Goal: Task Accomplishment & Management: Manage account settings

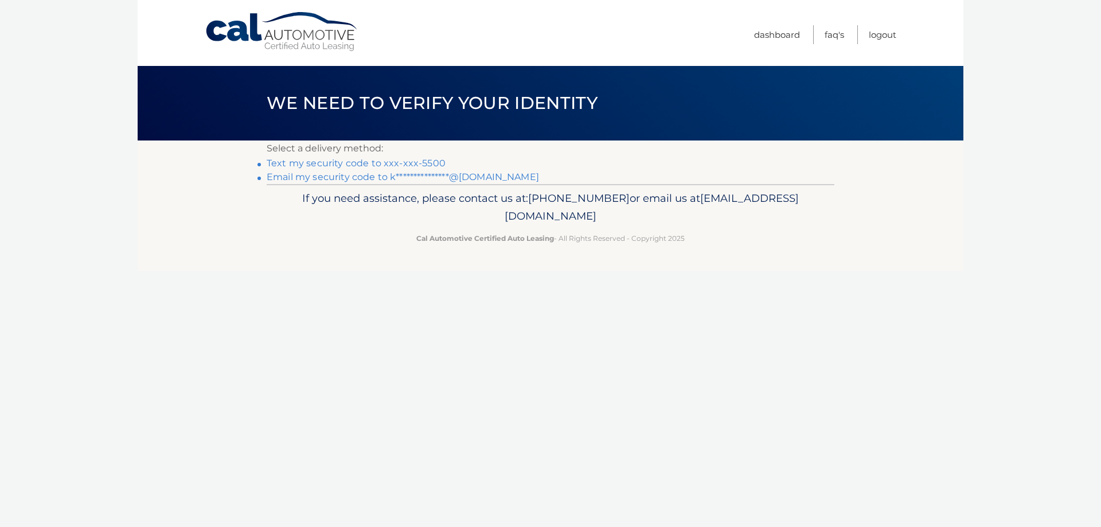
click at [416, 163] on link "Text my security code to xxx-xxx-5500" at bounding box center [356, 163] width 179 height 11
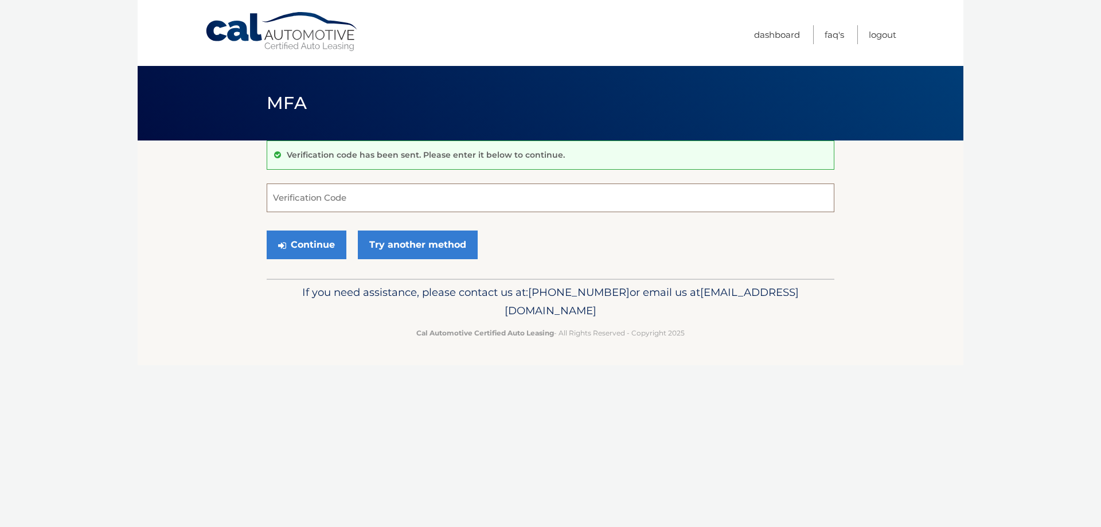
click at [382, 189] on input "Verification Code" at bounding box center [551, 197] width 568 height 29
type input "061922"
click at [290, 253] on button "Continue" at bounding box center [307, 244] width 80 height 29
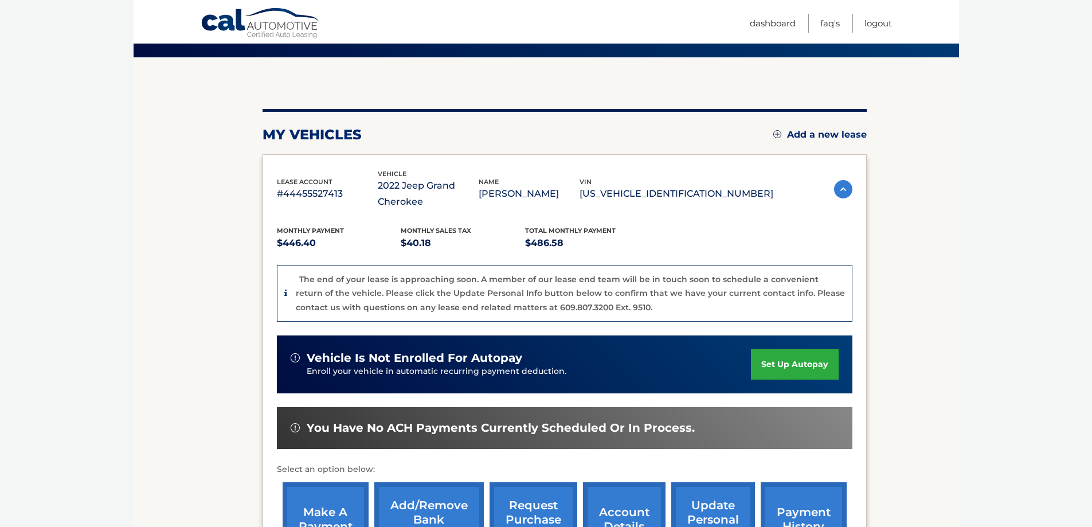
scroll to position [198, 0]
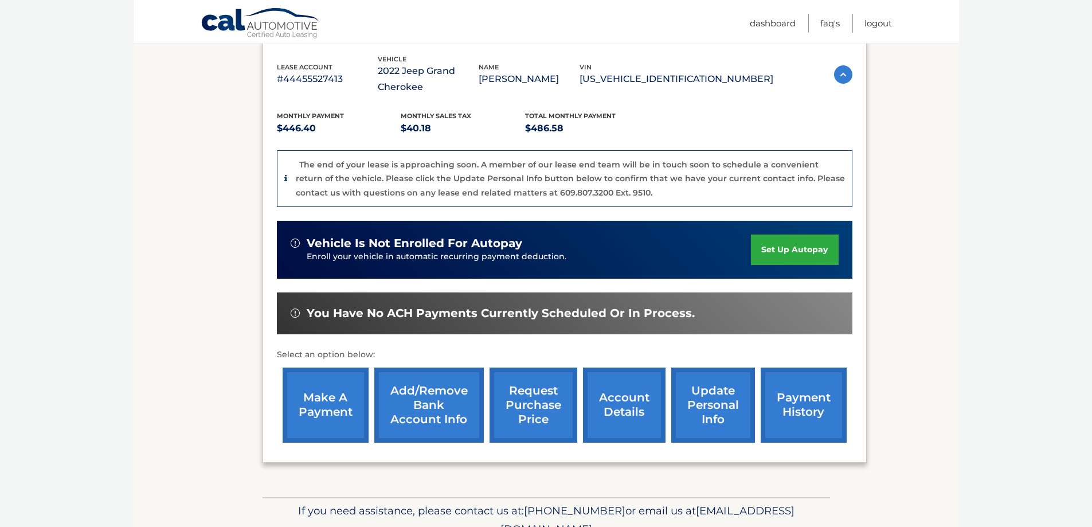
click at [350, 416] on link "make a payment" at bounding box center [326, 405] width 86 height 75
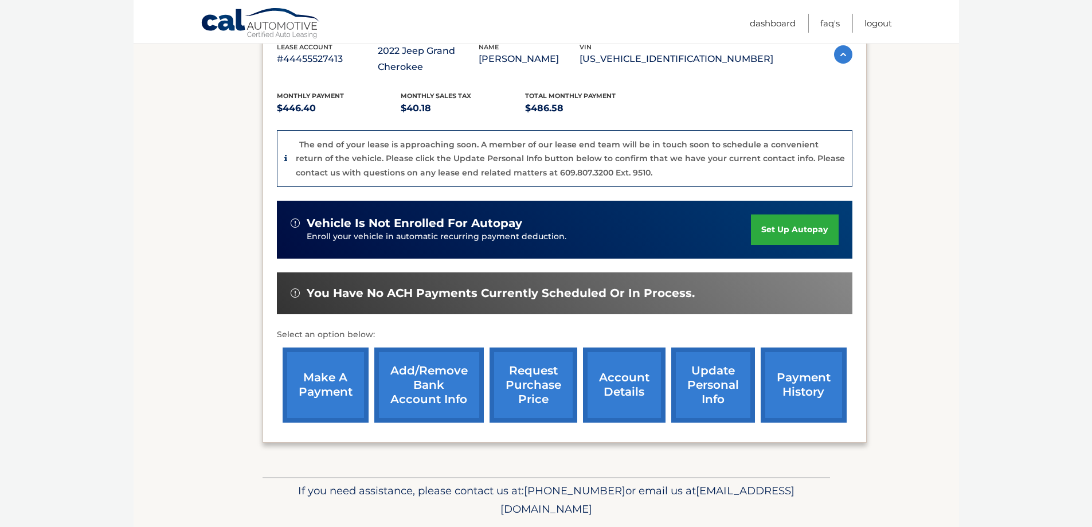
scroll to position [229, 0]
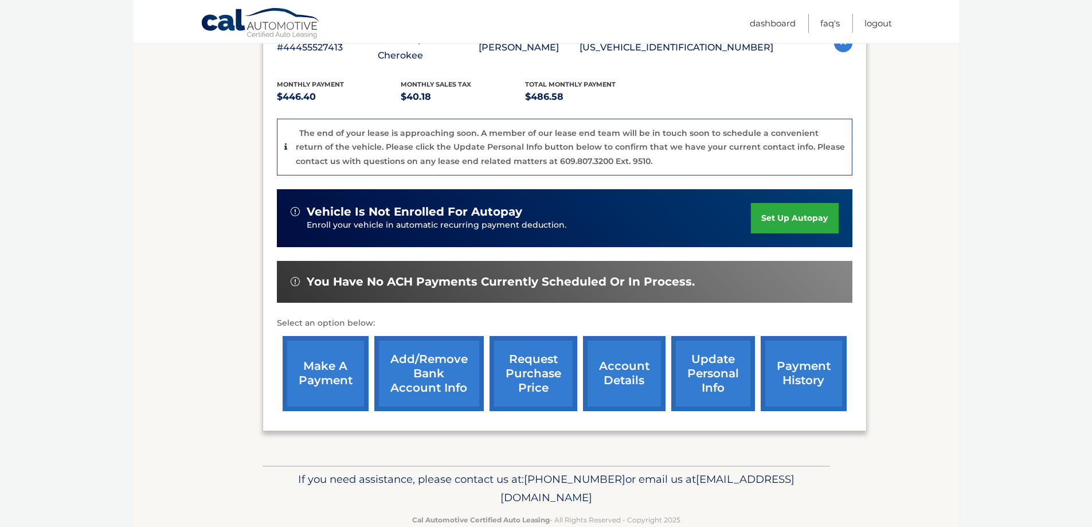
click at [602, 384] on link "account details" at bounding box center [624, 373] width 83 height 75
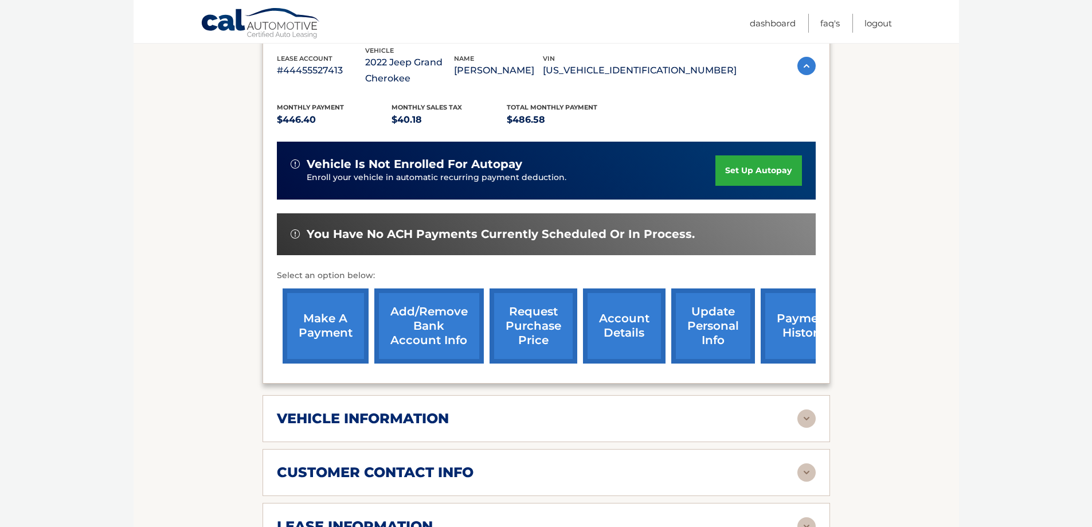
scroll to position [229, 0]
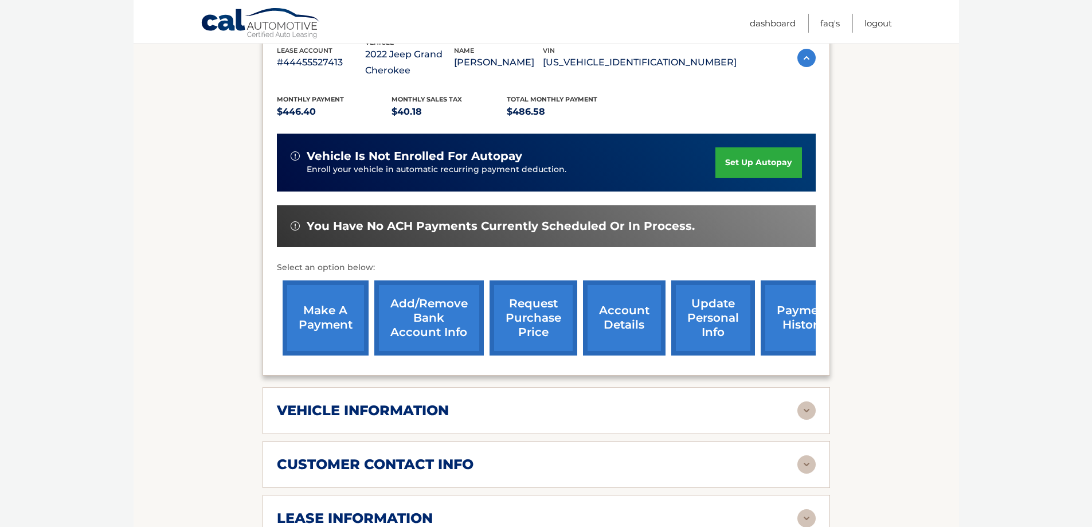
click at [523, 324] on link "request purchase price" at bounding box center [534, 317] width 88 height 75
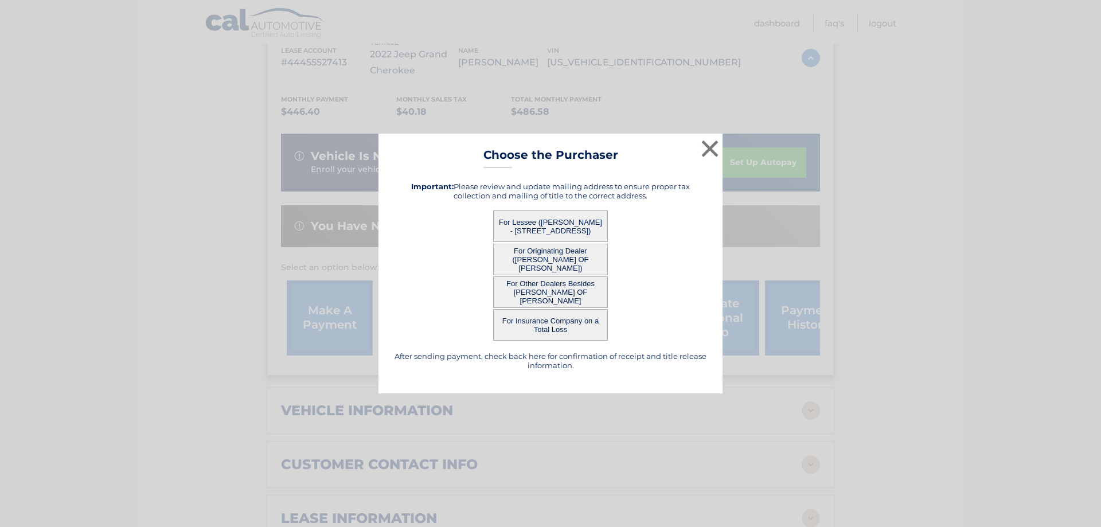
click at [553, 232] on button "For Lessee ([PERSON_NAME] - [STREET_ADDRESS])" at bounding box center [550, 226] width 115 height 32
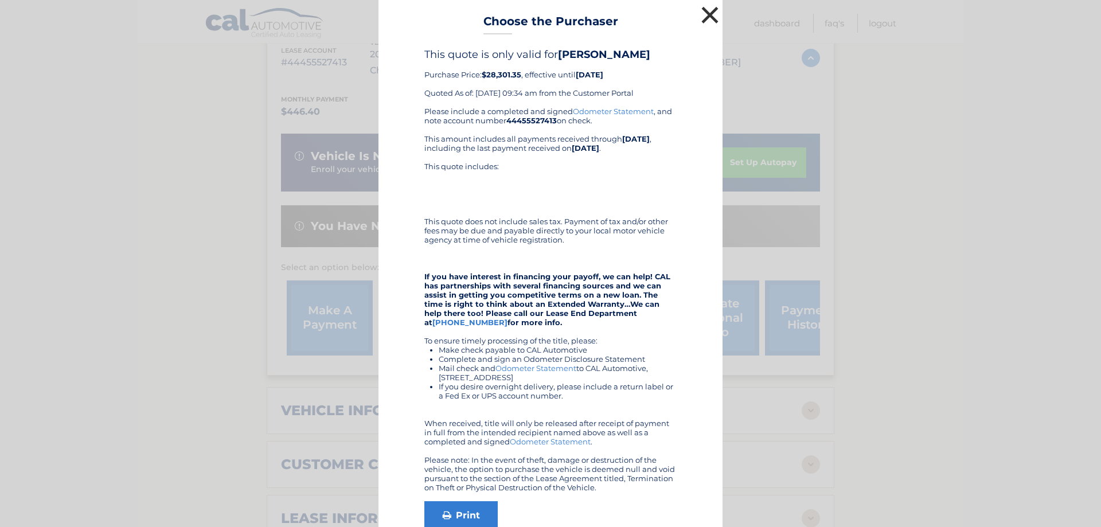
click at [706, 13] on button "×" at bounding box center [709, 14] width 23 height 23
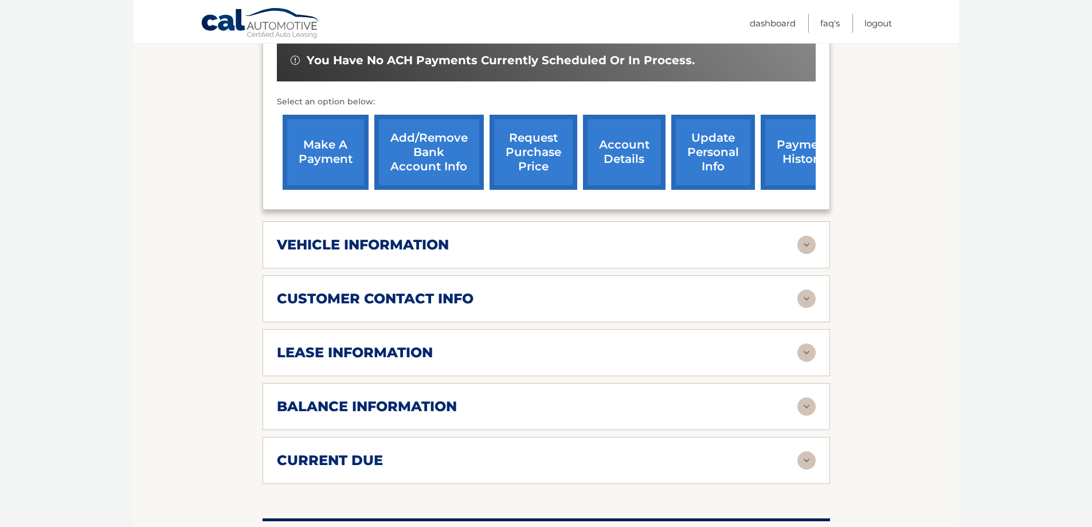
scroll to position [401, 0]
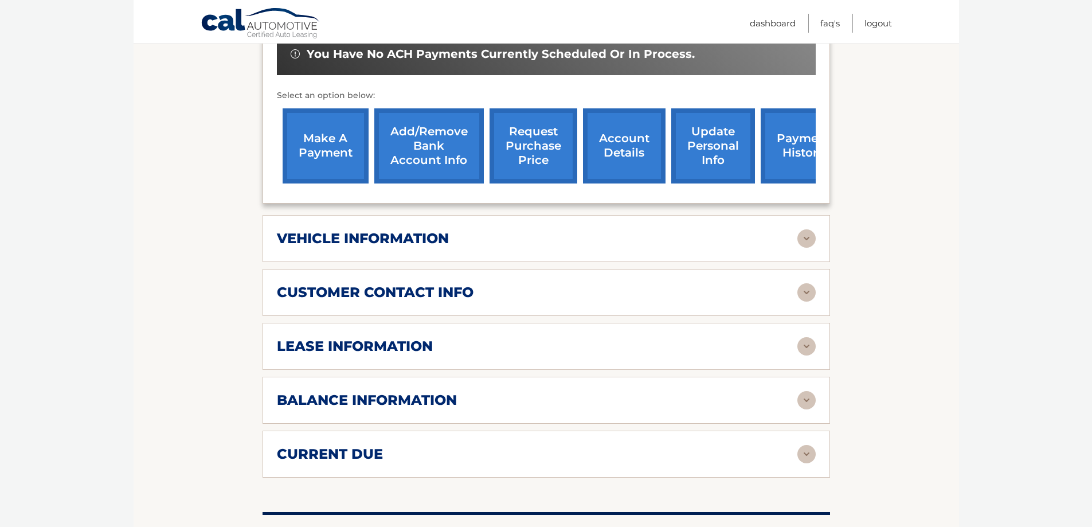
click at [478, 347] on div "lease information" at bounding box center [537, 346] width 521 height 17
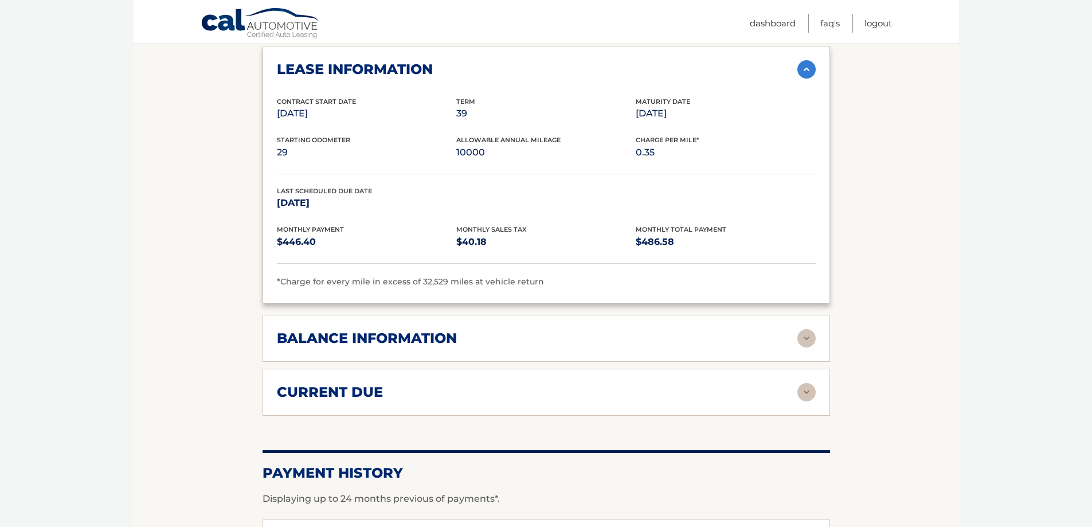
scroll to position [688, 0]
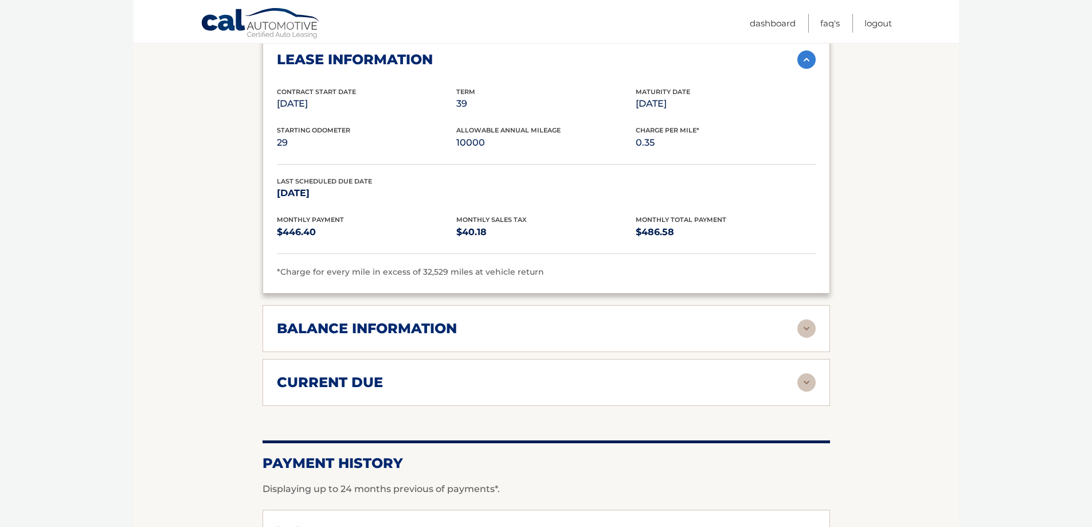
click at [812, 333] on img at bounding box center [807, 328] width 18 height 18
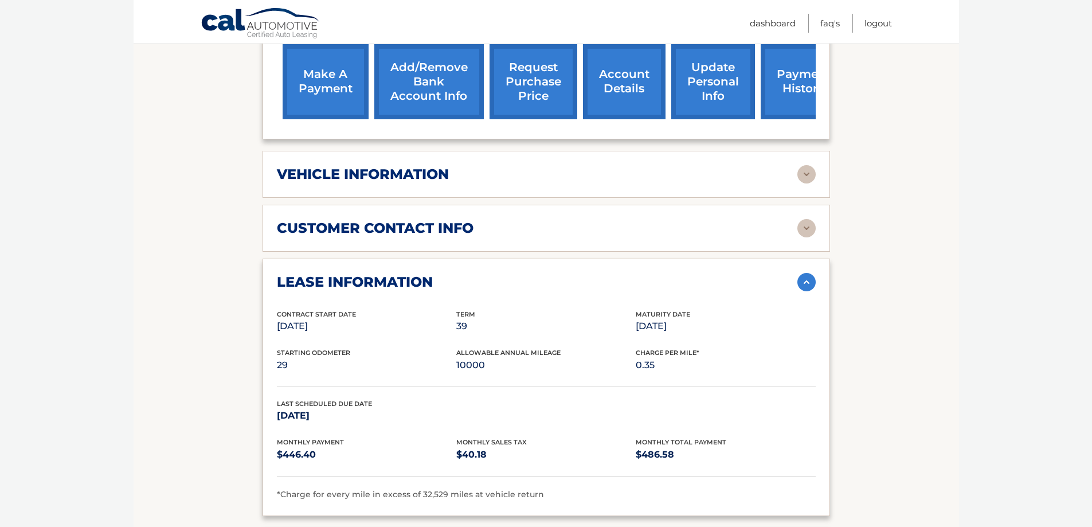
scroll to position [867, 0]
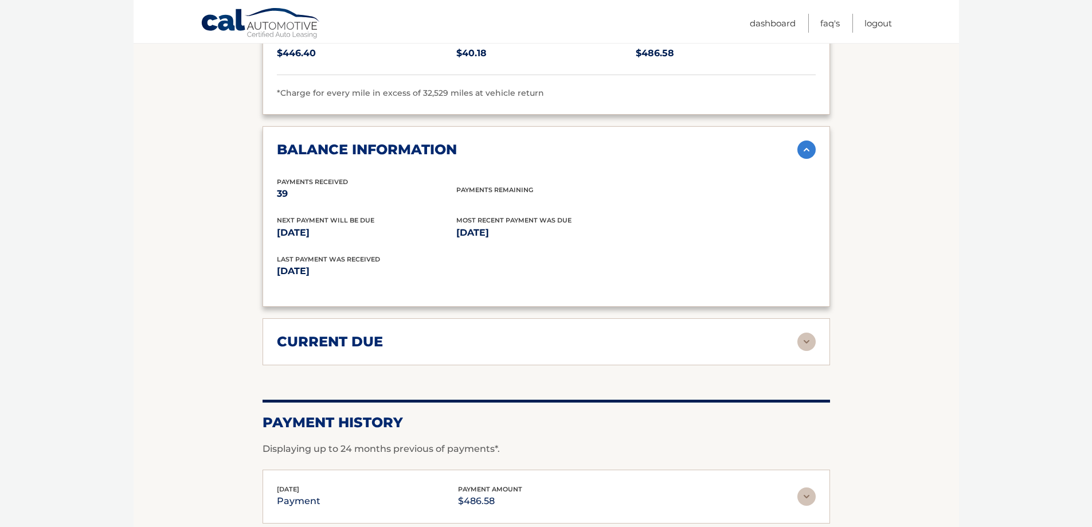
click at [794, 332] on div "current due Late Charges $0.00 Miscelleneous Charges* $0.00 Sales Tax $0.00 pay…" at bounding box center [547, 341] width 568 height 47
click at [812, 343] on img at bounding box center [807, 342] width 18 height 18
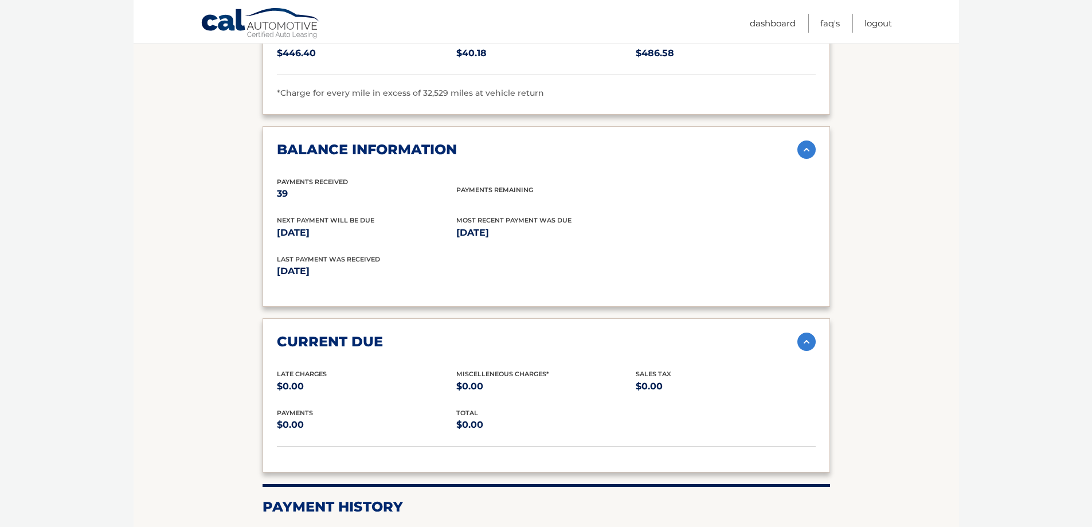
click at [812, 343] on img at bounding box center [807, 342] width 18 height 18
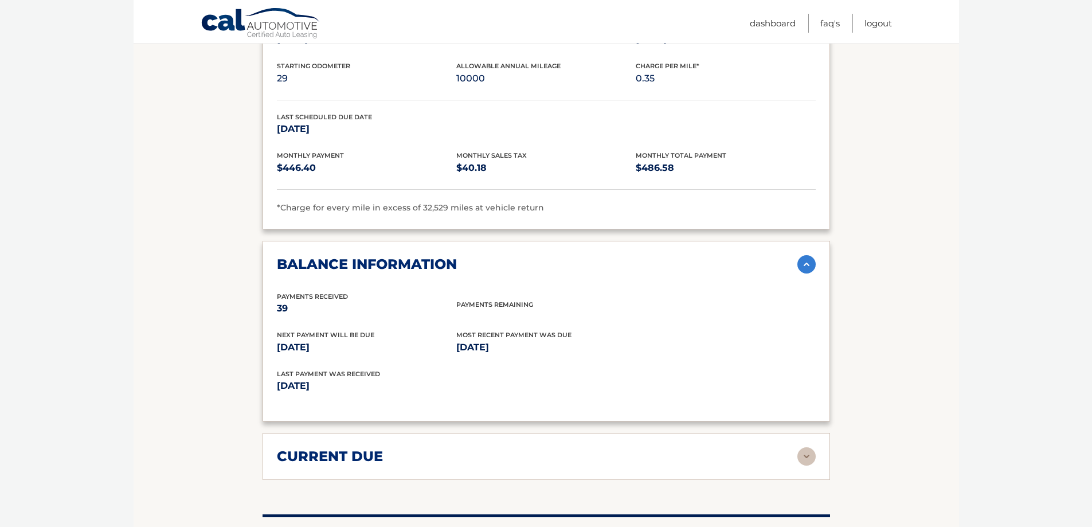
click at [893, 311] on section "Account Details | #44455527413 Back to Dashboard Manage Your Lease lease accoun…" at bounding box center [547, 57] width 826 height 1338
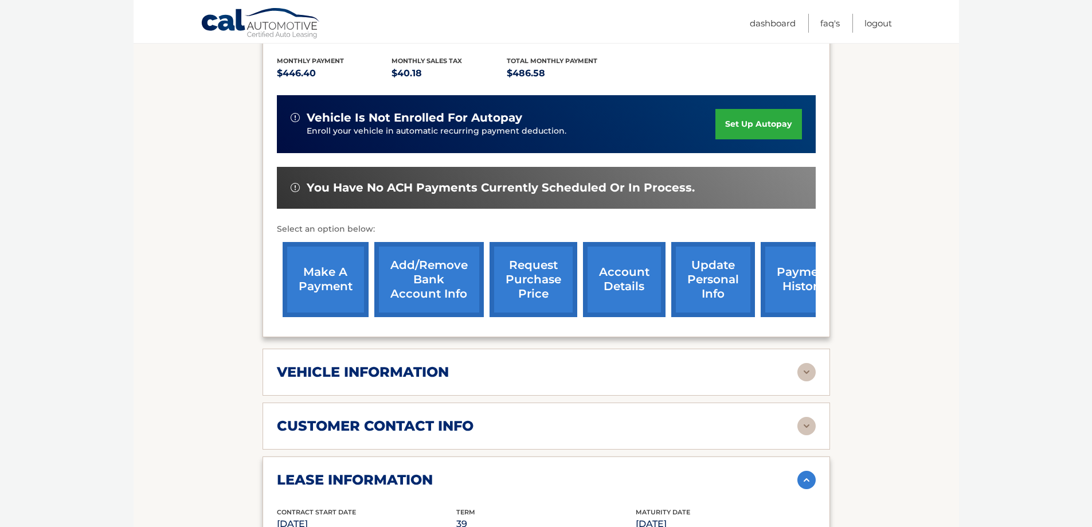
scroll to position [236, 0]
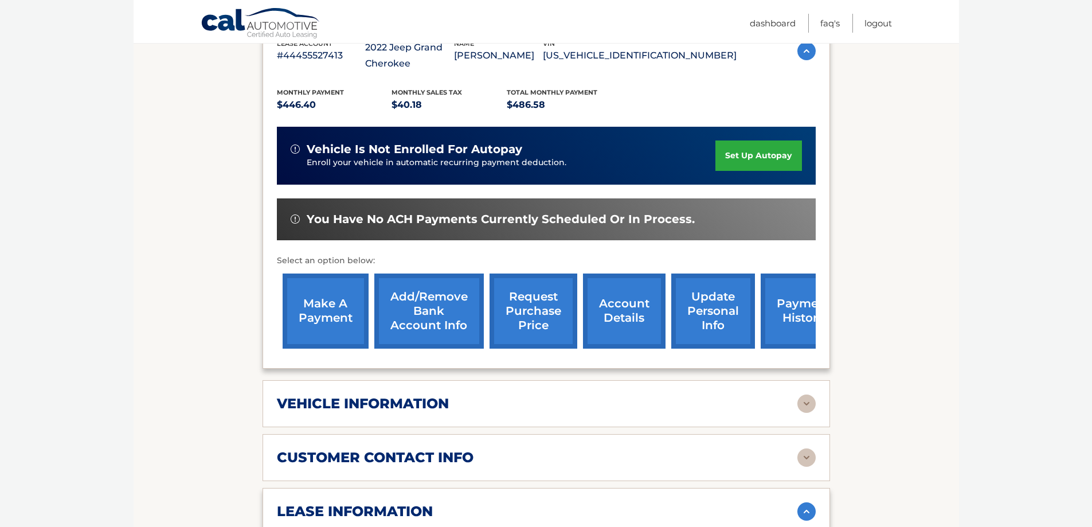
click at [806, 396] on img at bounding box center [807, 403] width 18 height 18
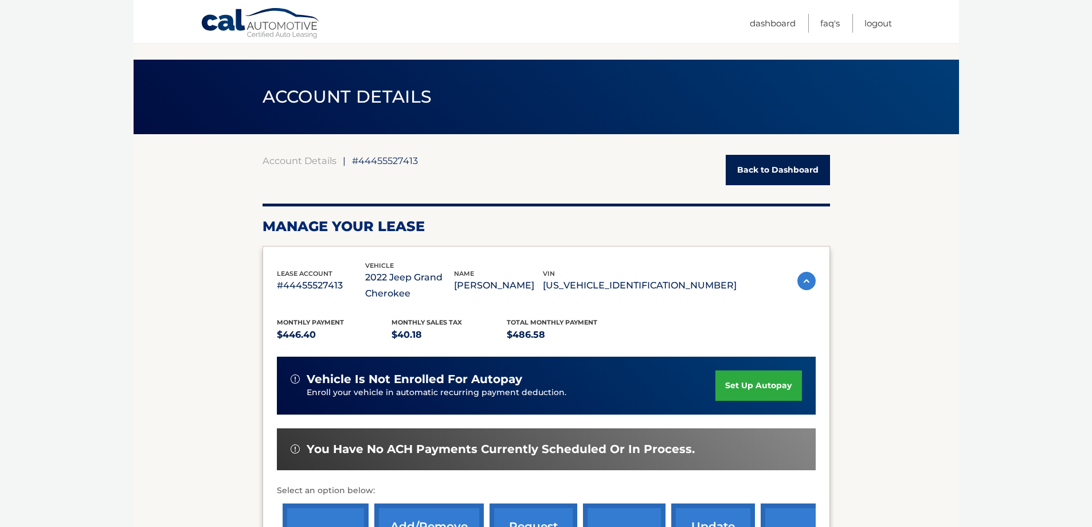
scroll to position [0, 0]
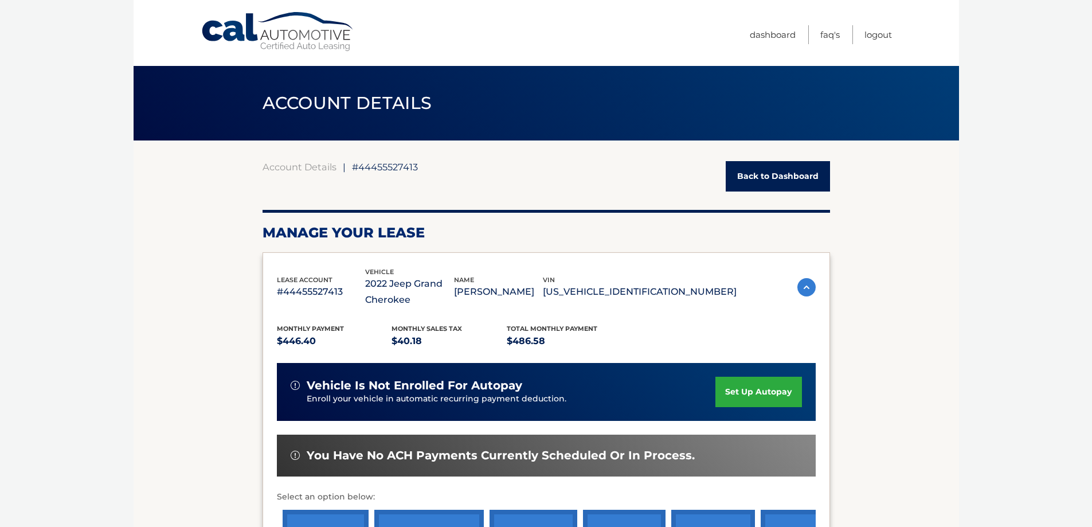
click at [787, 178] on link "Back to Dashboard" at bounding box center [778, 176] width 104 height 30
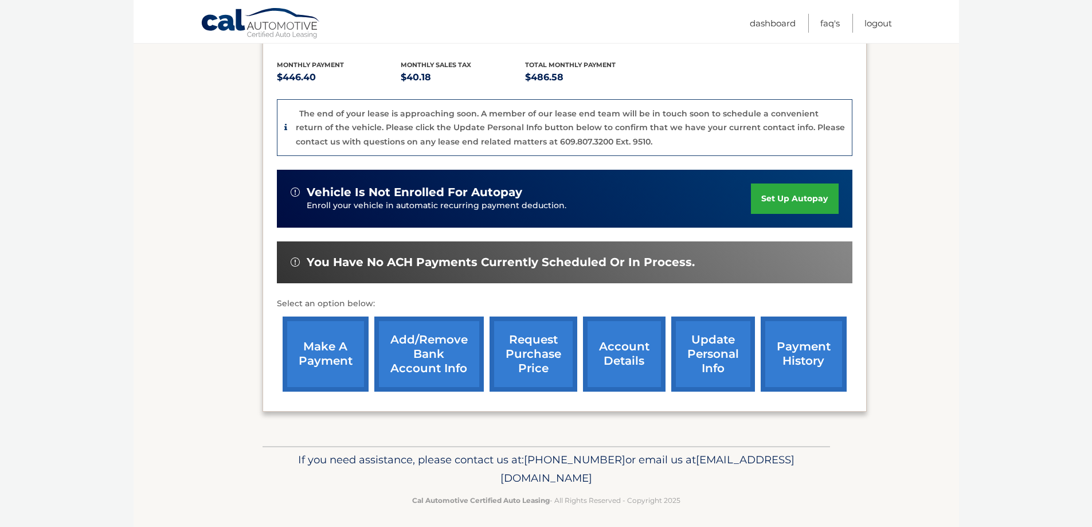
scroll to position [255, 0]
